Goal: Find specific page/section: Find specific page/section

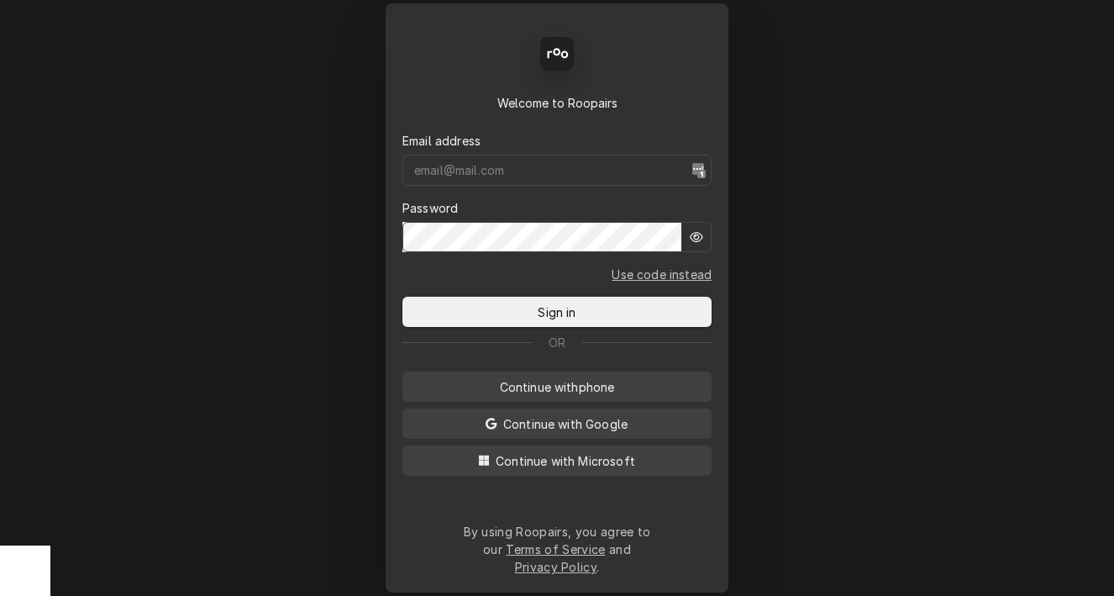
type input "mbrunty.red@yahoo.com"
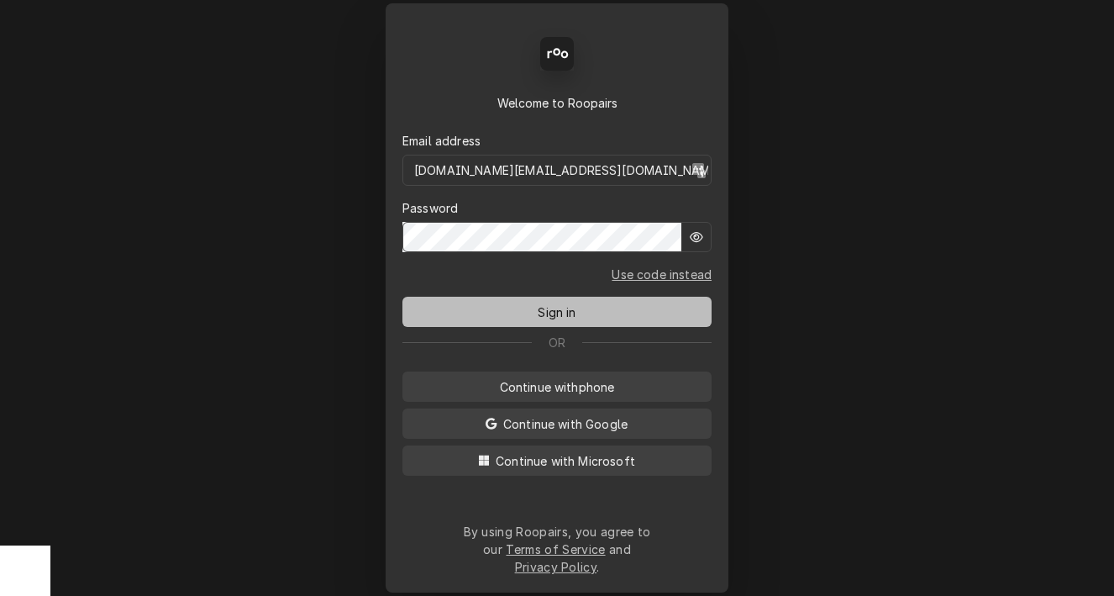
click at [558, 303] on button "Sign in" at bounding box center [556, 312] width 309 height 30
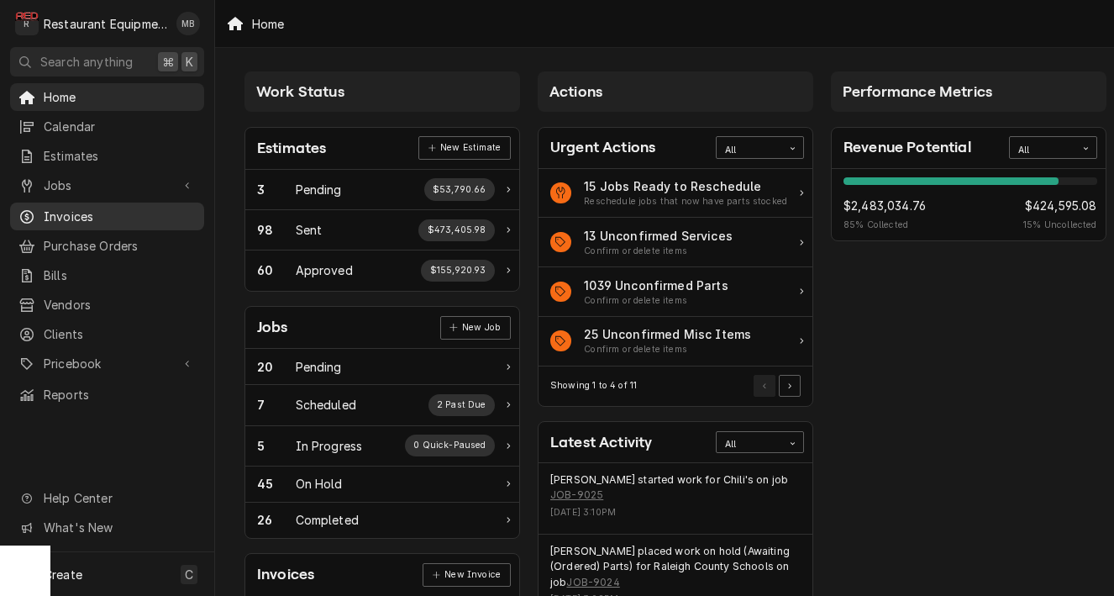
click at [126, 213] on span "Invoices" at bounding box center [120, 217] width 152 height 18
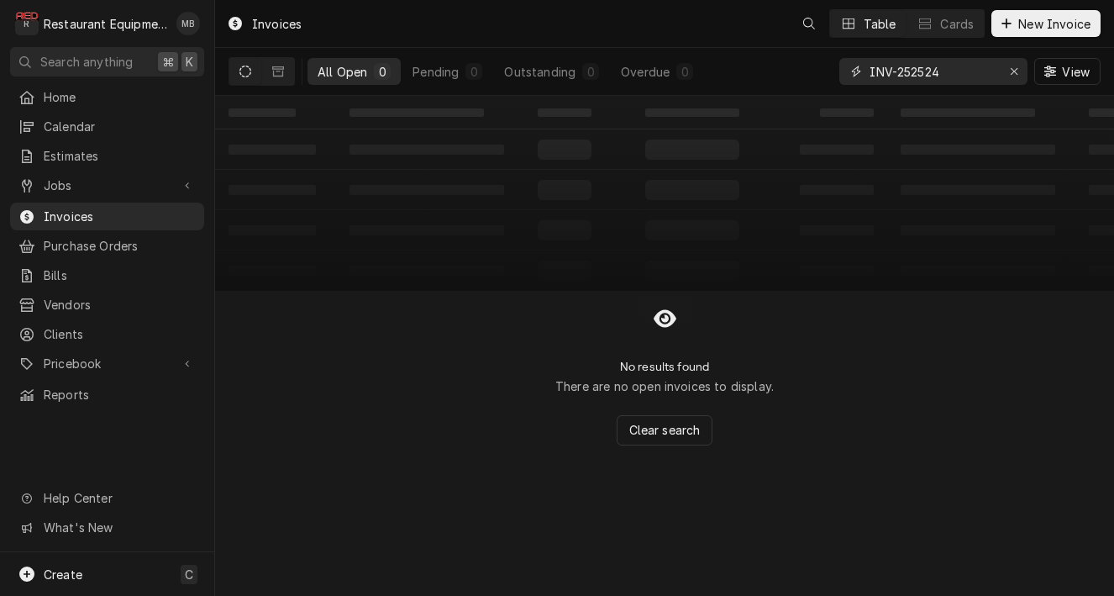
click at [925, 71] on input "INV-252524" at bounding box center [933, 71] width 126 height 27
paste input "252636"
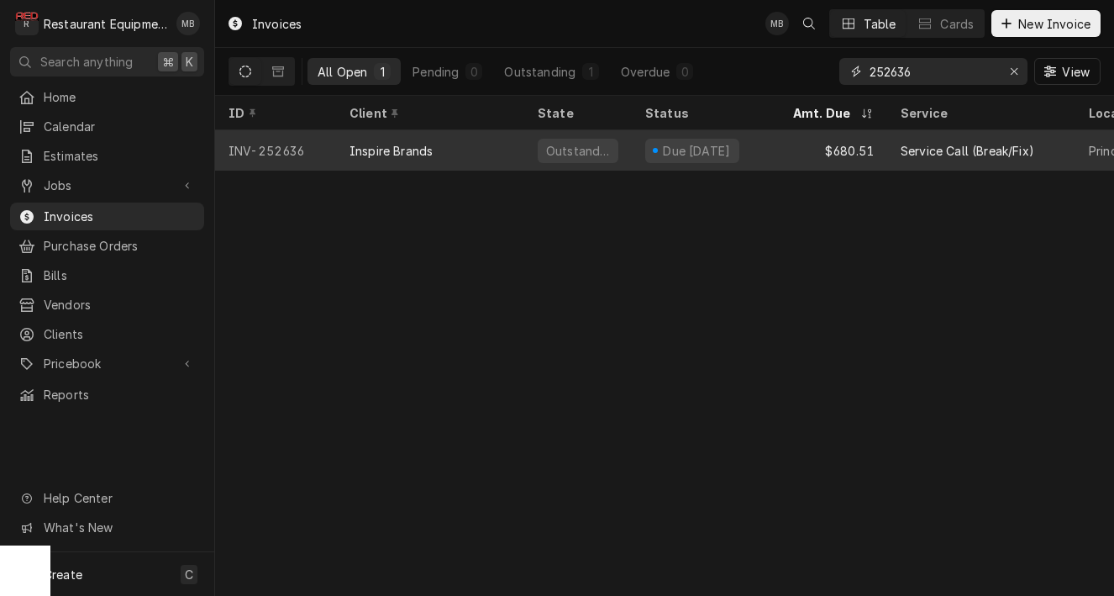
type input "252636"
click at [461, 150] on div "Inspire Brands" at bounding box center [430, 150] width 188 height 40
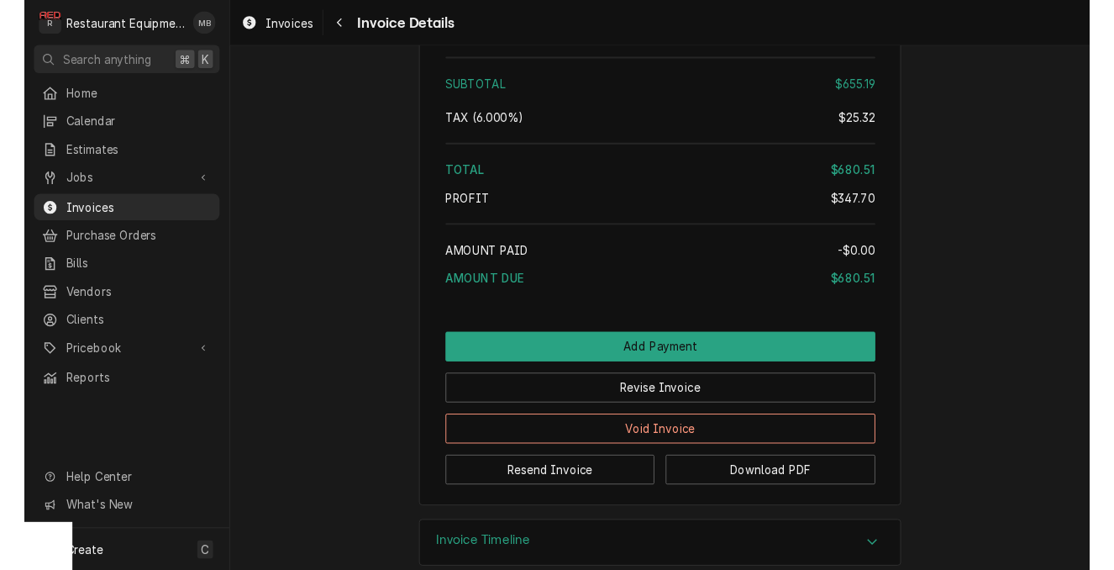
scroll to position [3646, 0]
